Goal: Submit feedback/report problem

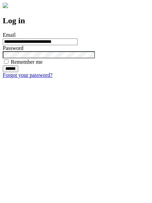
type input "**********"
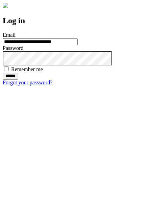
click at [18, 80] on input "******" at bounding box center [11, 76] width 16 height 7
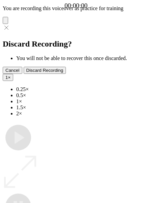
type input "**********"
